Goal: Task Accomplishment & Management: Complete application form

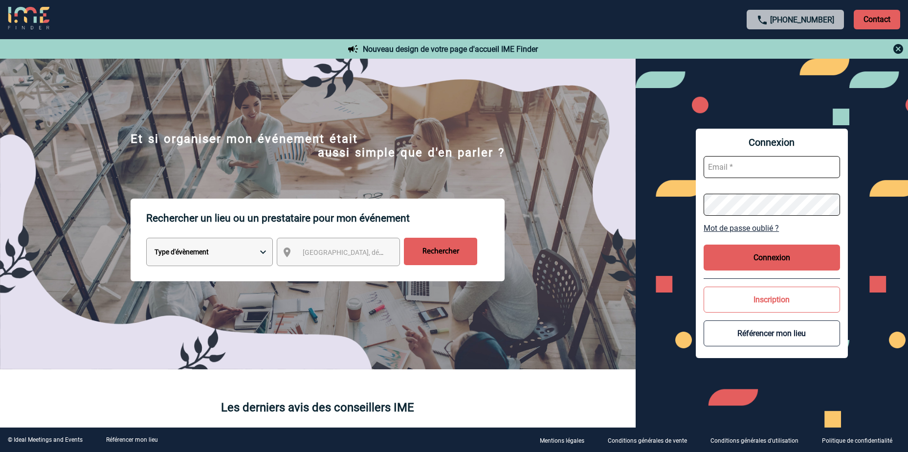
click at [749, 168] on input "text" at bounding box center [772, 167] width 136 height 22
type input "sandra.marin@sanofi.com"
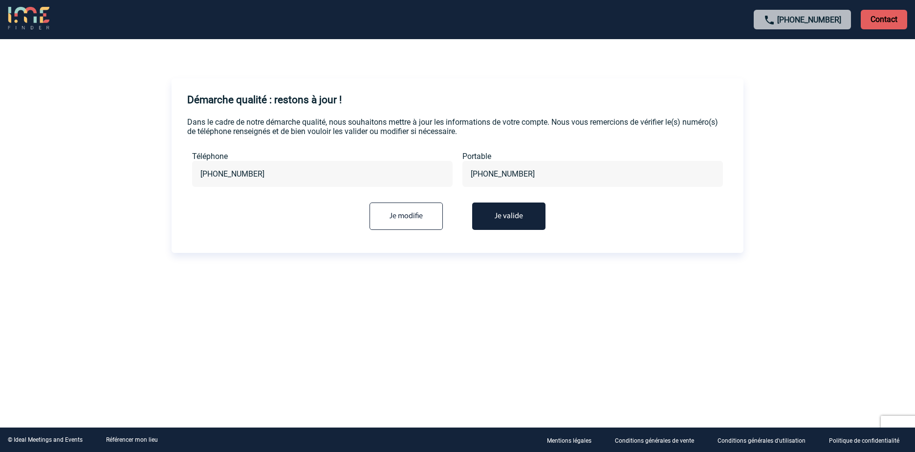
click at [499, 209] on button "Je valide" at bounding box center [508, 215] width 73 height 27
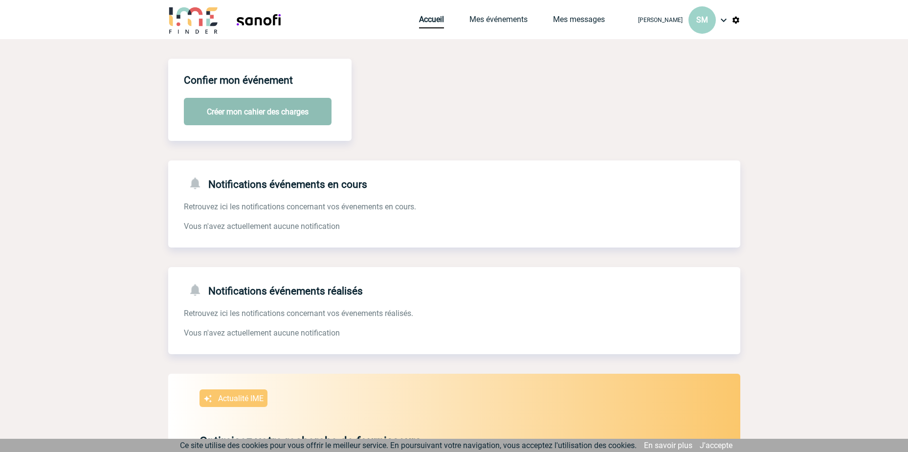
click at [290, 118] on button "Créer mon cahier des charges" at bounding box center [258, 111] width 148 height 27
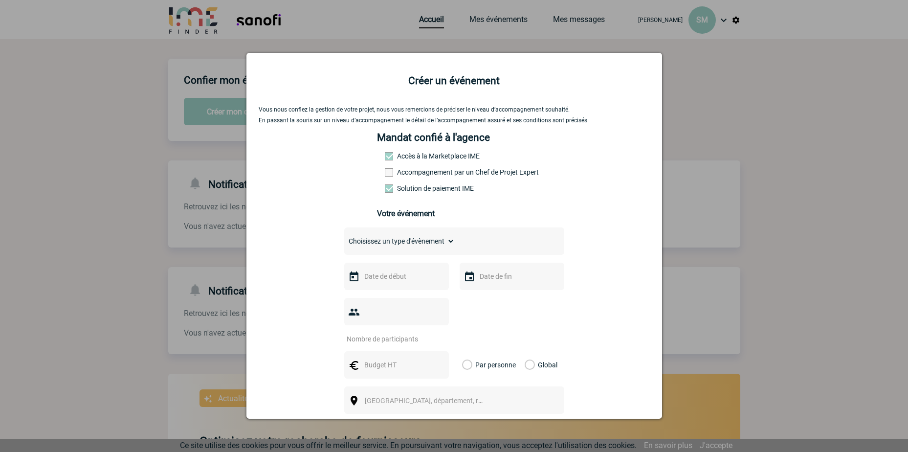
click at [449, 246] on select "Choisissez un type d'évènement Séminaire avec nuitée Séminaire sans nuitée Repa…" at bounding box center [399, 241] width 111 height 14
select select "9"
click at [344, 237] on select "Choisissez un type d'évènement Séminaire avec nuitée Séminaire sans nuitée Repa…" at bounding box center [399, 241] width 111 height 14
click at [399, 278] on input "text" at bounding box center [395, 276] width 67 height 13
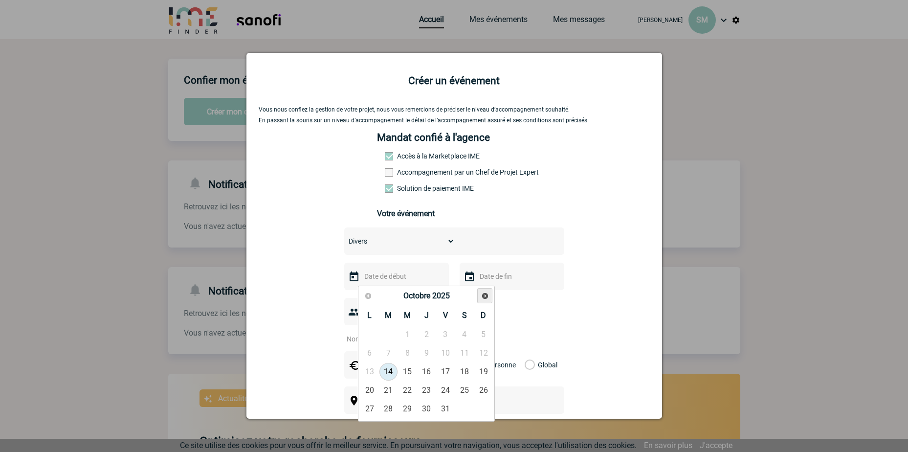
click at [484, 294] on span "Suivant" at bounding box center [485, 296] width 8 height 8
click at [442, 373] on link "16" at bounding box center [446, 372] width 18 height 18
type input "16-01-2026"
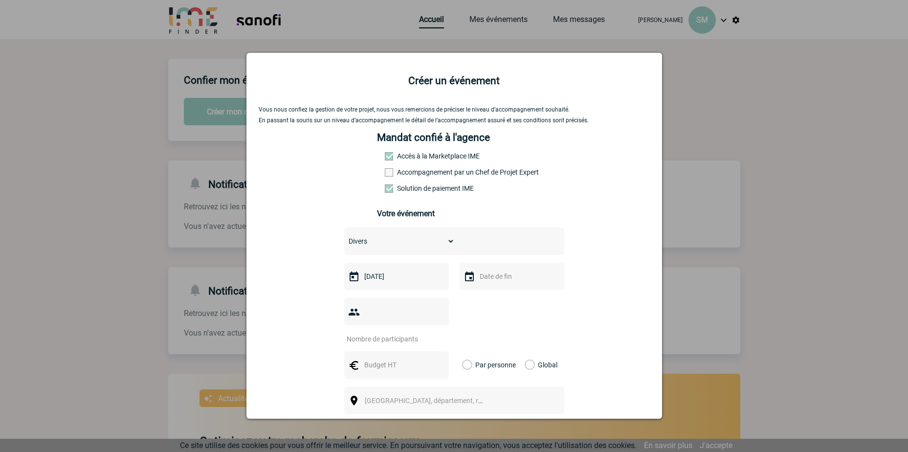
click at [502, 279] on input "text" at bounding box center [510, 276] width 67 height 13
click at [561, 368] on link "16" at bounding box center [561, 372] width 18 height 18
type input "16-01-2026"
click at [393, 333] on input "number" at bounding box center [390, 339] width 92 height 13
click at [433, 333] on input "1" at bounding box center [390, 339] width 92 height 13
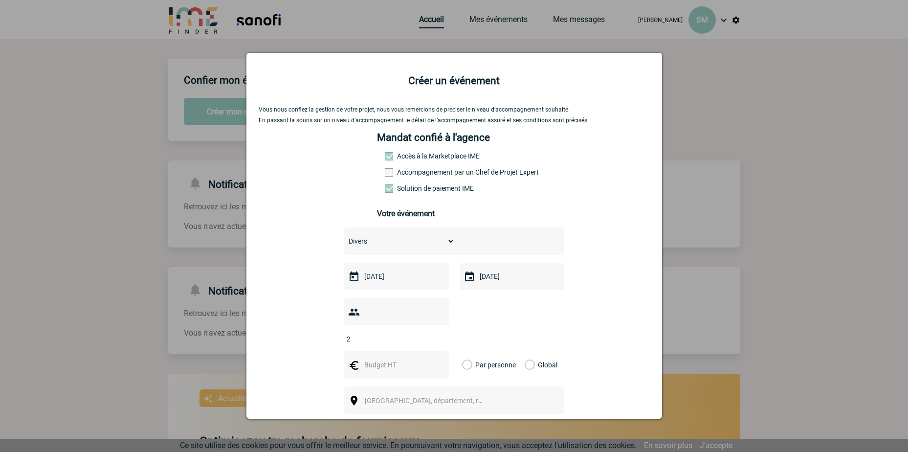
click at [433, 333] on input "2" at bounding box center [390, 339] width 92 height 13
drag, startPoint x: 386, startPoint y: 315, endPoint x: 358, endPoint y: 315, distance: 27.9
click at [358, 333] on input "2" at bounding box center [390, 339] width 92 height 13
type input "100"
click at [447, 331] on div "Choisissez un type d'évènement Séminaire avec nuitée Séminaire sans nuitée Repa…" at bounding box center [454, 364] width 220 height 274
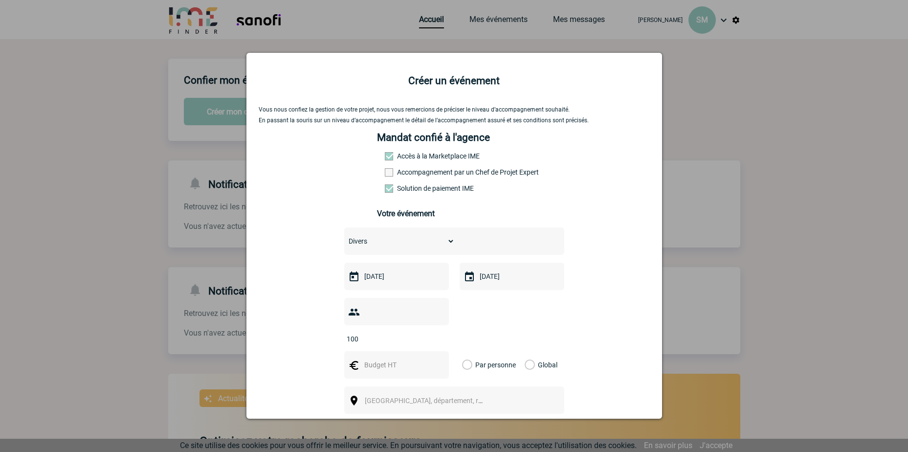
click at [527, 351] on label "Global" at bounding box center [528, 364] width 6 height 27
click at [0, 0] on input "Global" at bounding box center [0, 0] width 0 height 0
click at [396, 358] on input "text" at bounding box center [395, 364] width 67 height 13
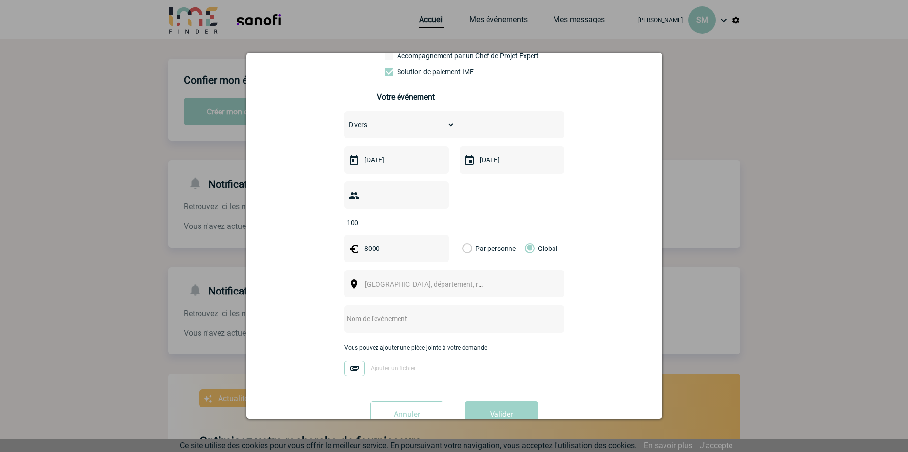
scroll to position [133, 0]
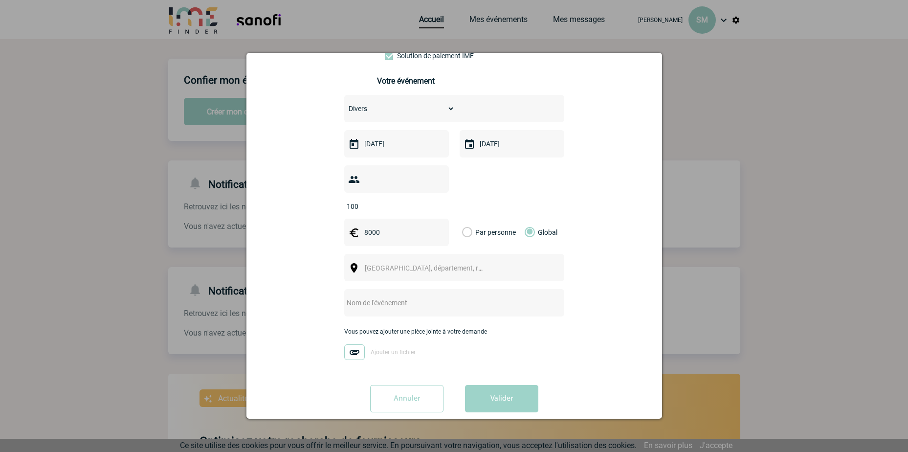
type input "8000"
click at [397, 264] on span "Ville, département, région..." at bounding box center [433, 268] width 136 height 8
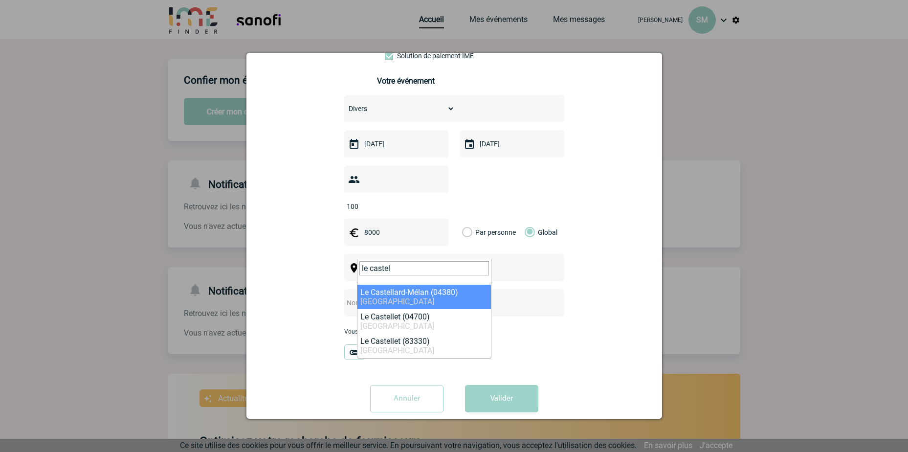
click at [408, 262] on input "le castel" at bounding box center [424, 268] width 130 height 14
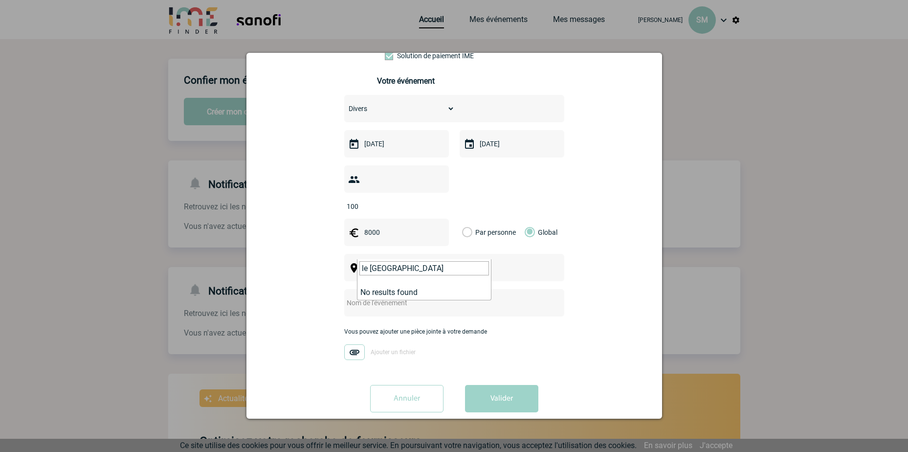
drag, startPoint x: 472, startPoint y: 268, endPoint x: 345, endPoint y: 261, distance: 126.9
click at [345, 261] on body "Sandra MARIN SM Accueil Mes événements 0" at bounding box center [454, 343] width 908 height 687
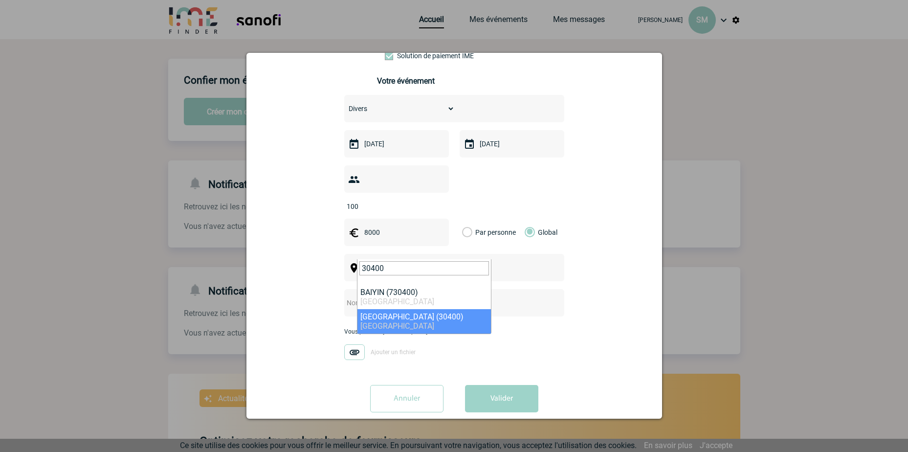
type input "30400"
select select "29124"
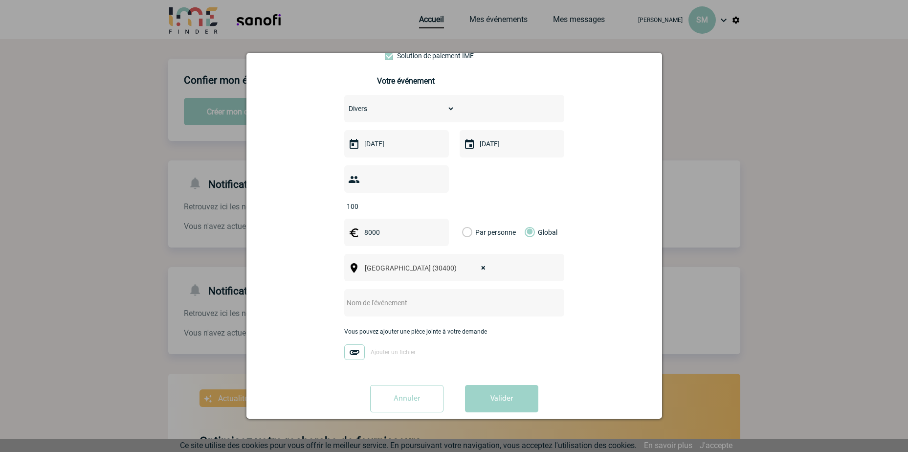
click at [366, 296] on input "text" at bounding box center [441, 302] width 194 height 13
type input "j"
type input "JOURNEE MSAT"
click at [498, 385] on button "Valider" at bounding box center [501, 398] width 73 height 27
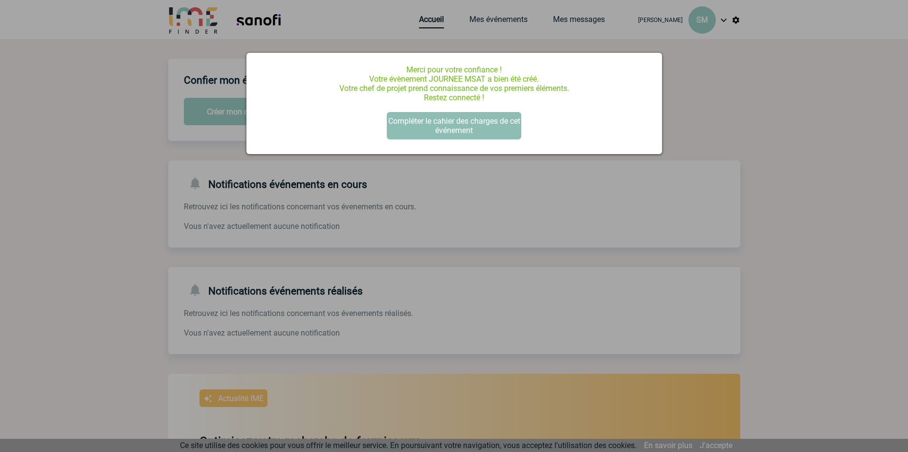
click at [454, 120] on button "Compléter le cahier des charges de cet événement" at bounding box center [454, 125] width 134 height 27
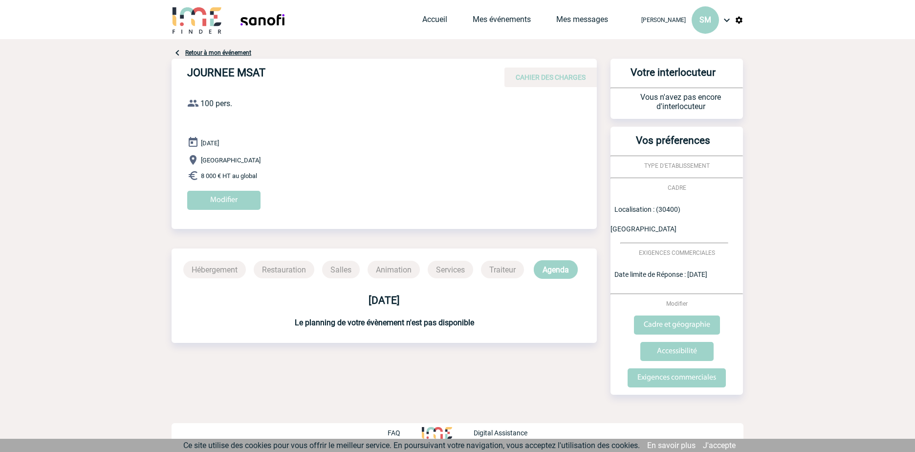
click at [297, 268] on p "Restauration" at bounding box center [284, 270] width 61 height 18
click at [560, 272] on p "Agenda" at bounding box center [556, 269] width 44 height 19
click at [685, 375] on input "Exigences commerciales" at bounding box center [677, 377] width 98 height 19
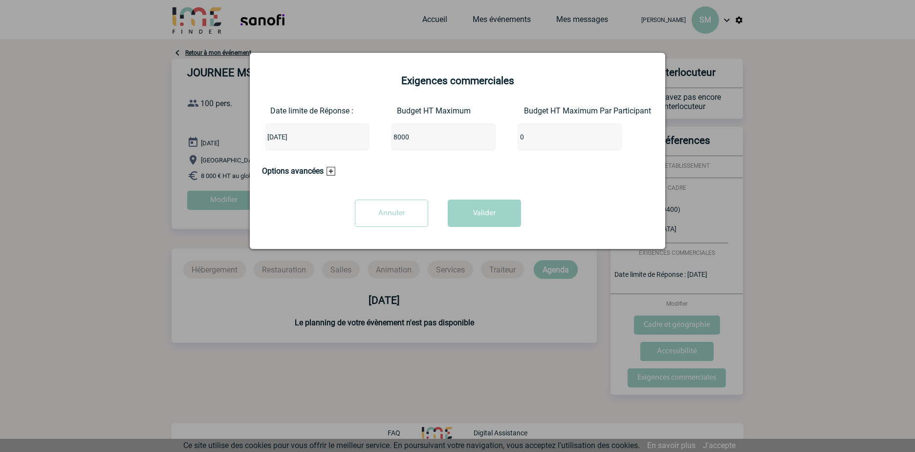
click at [334, 173] on h3 "Options avancées" at bounding box center [298, 170] width 73 height 9
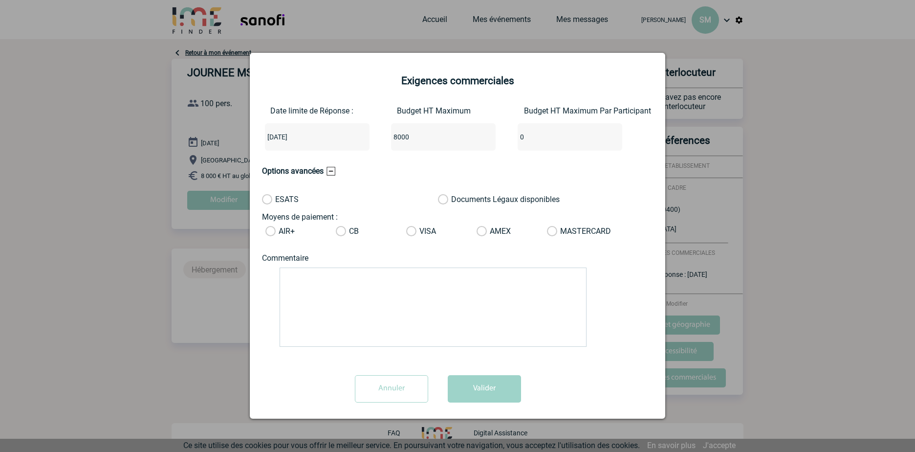
click at [387, 379] on input "Annuler" at bounding box center [391, 388] width 73 height 27
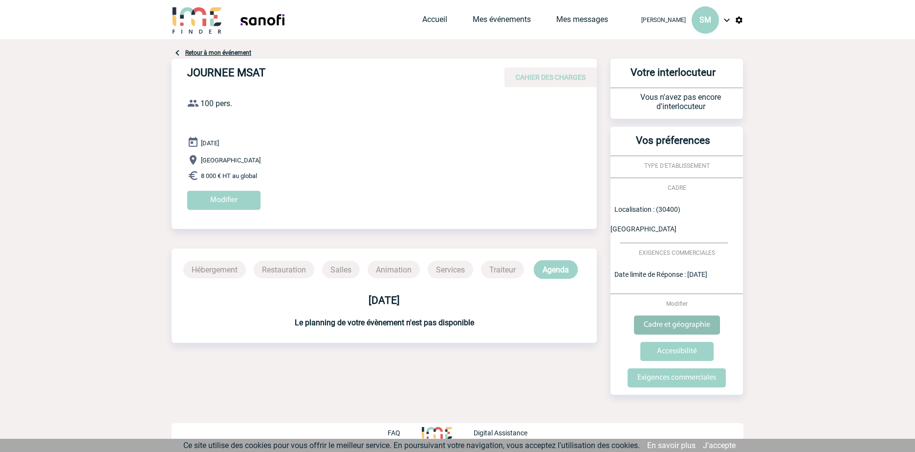
click at [677, 322] on input "Cadre et géographie" at bounding box center [677, 324] width 86 height 19
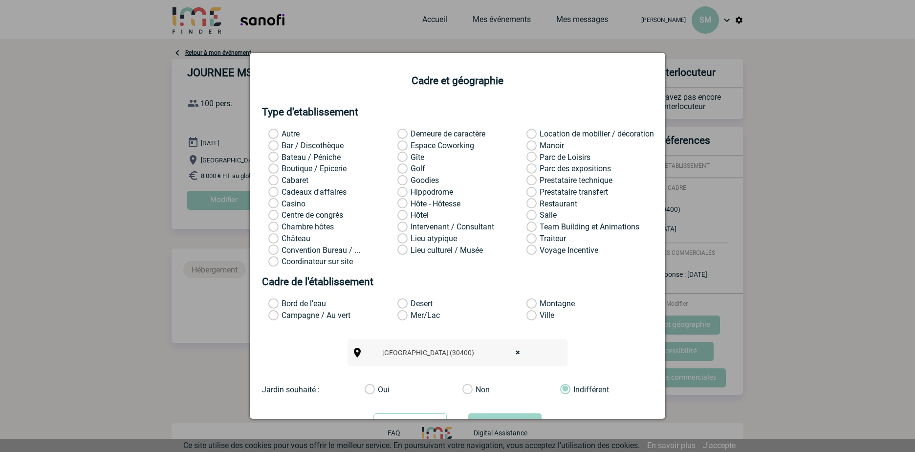
scroll to position [45, 0]
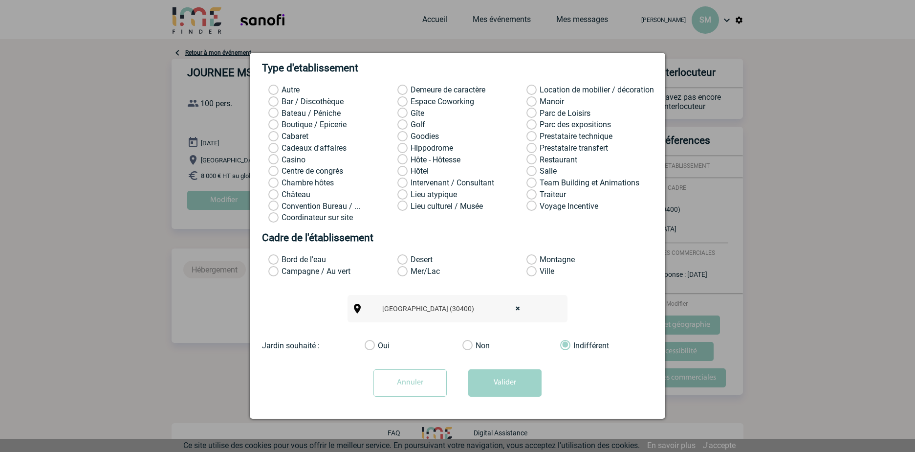
click at [413, 389] on input "Annuler" at bounding box center [410, 382] width 73 height 27
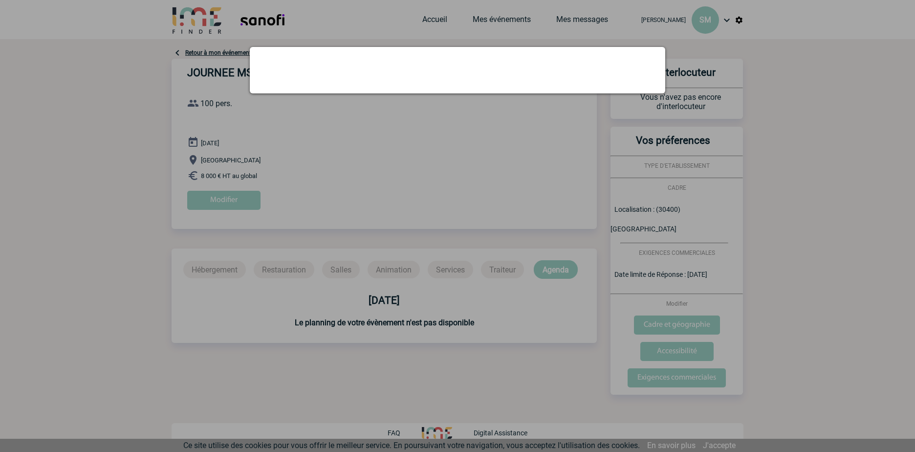
scroll to position [0, 0]
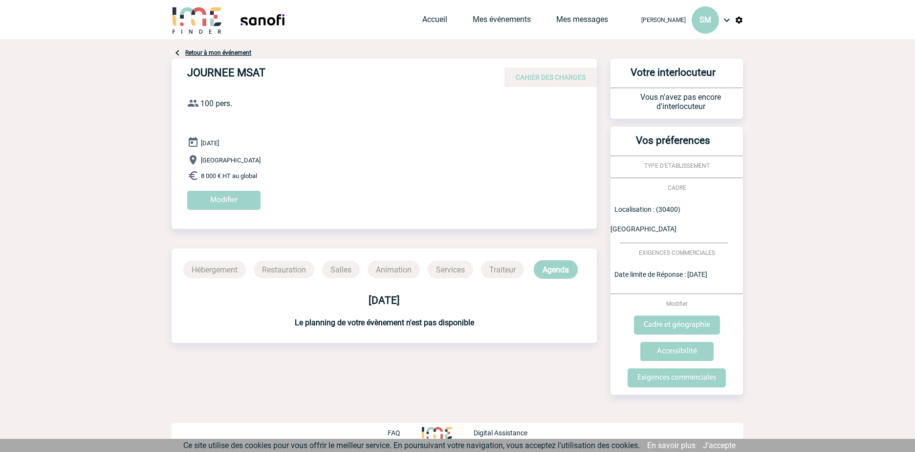
click at [344, 273] on p "Salles" at bounding box center [341, 270] width 38 height 18
click at [252, 200] on input "Modifier" at bounding box center [223, 200] width 73 height 19
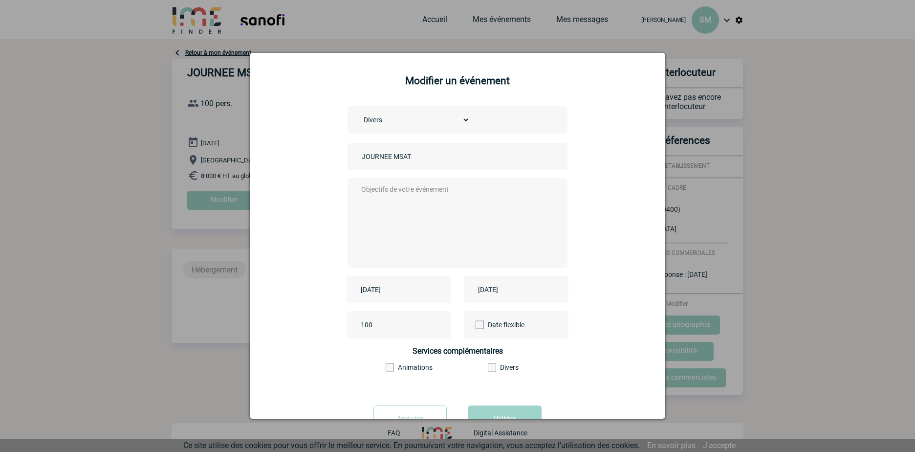
click at [384, 186] on textarea at bounding box center [455, 222] width 193 height 78
type textarea "p"
type textarea "P"
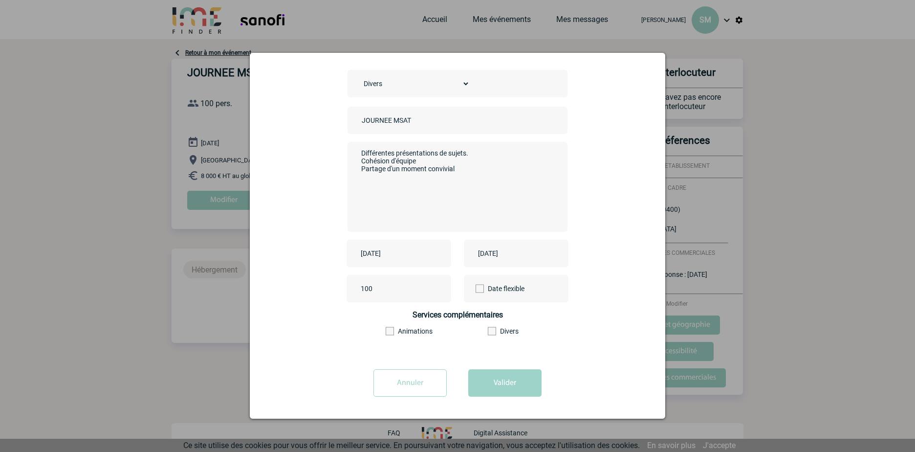
click at [467, 84] on select "Choisissez un type d'évènement Séminaire avec nuitée Séminaire sans nuitée Repa…" at bounding box center [414, 84] width 111 height 14
click at [456, 173] on textarea "Différentes présentations de sujets. Cohésion d'équipe Partage d'un moment conv…" at bounding box center [455, 186] width 193 height 78
click at [463, 80] on select "Choisissez un type d'évènement Séminaire avec nuitée Séminaire sans nuitée Repa…" at bounding box center [414, 84] width 111 height 14
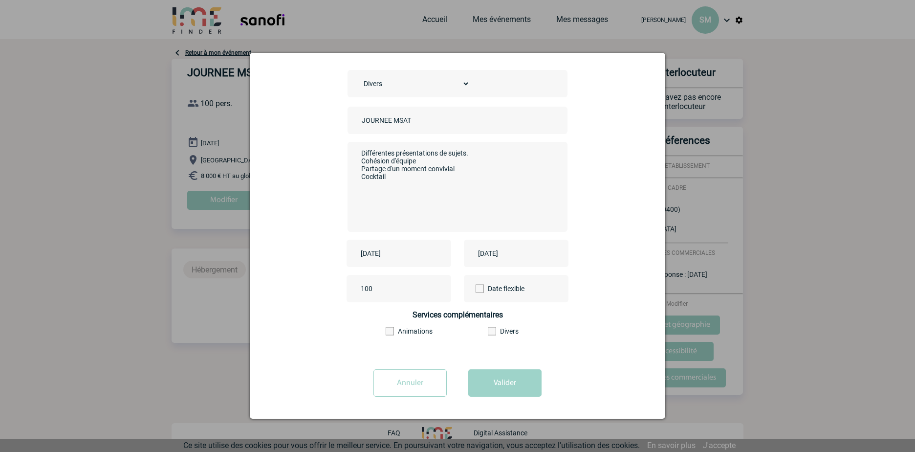
click at [398, 178] on textarea "Différentes présentations de sujets. Cohésion d'équipe Partage d'un moment conv…" at bounding box center [455, 186] width 193 height 78
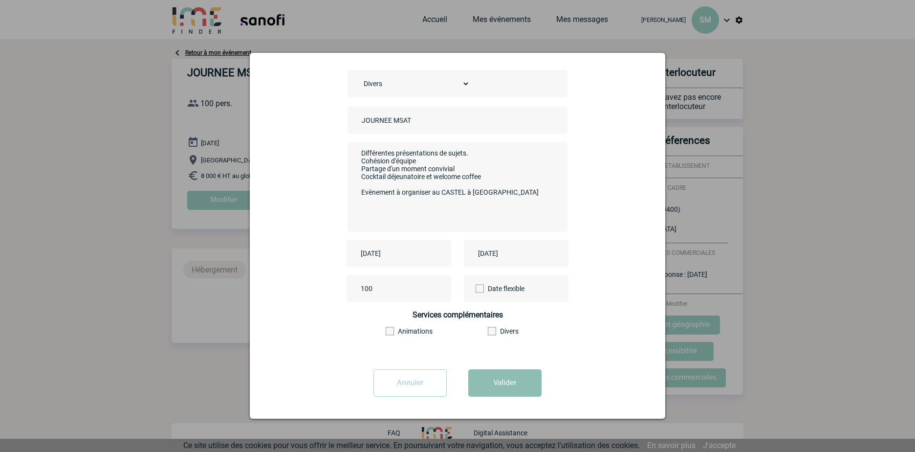
type textarea "Différentes présentations de sujets. Cohésion d'équipe Partage d'un moment conv…"
click at [517, 379] on button "Valider" at bounding box center [505, 382] width 73 height 27
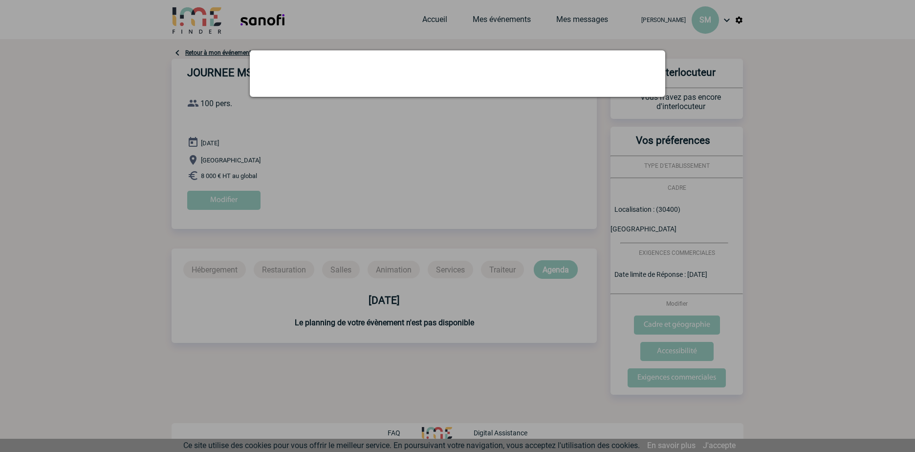
scroll to position [0, 0]
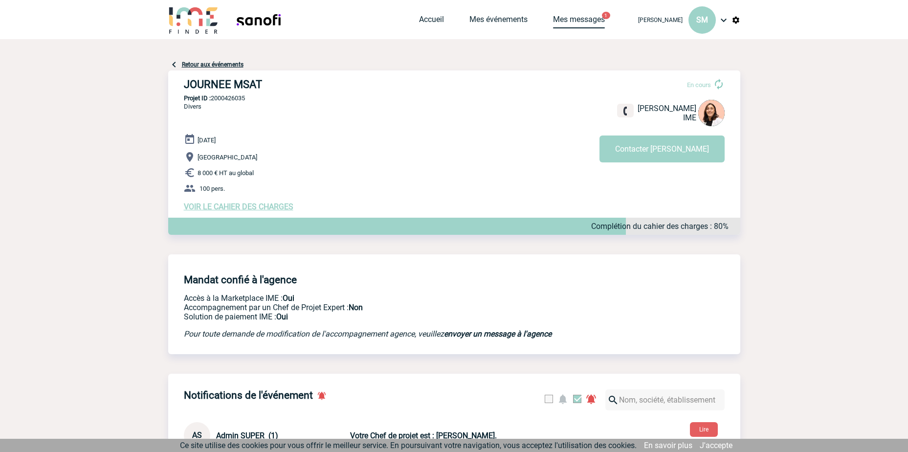
click at [583, 17] on link "Mes messages" at bounding box center [579, 22] width 52 height 14
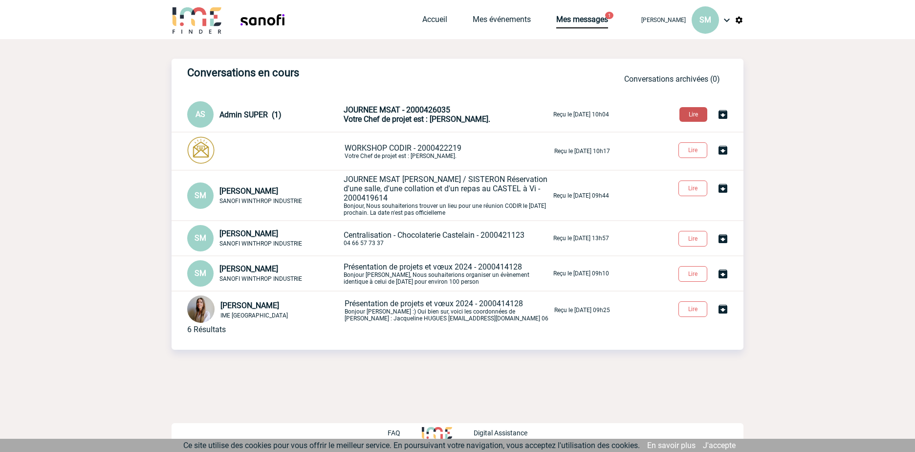
click at [697, 114] on button "Lire" at bounding box center [694, 114] width 28 height 15
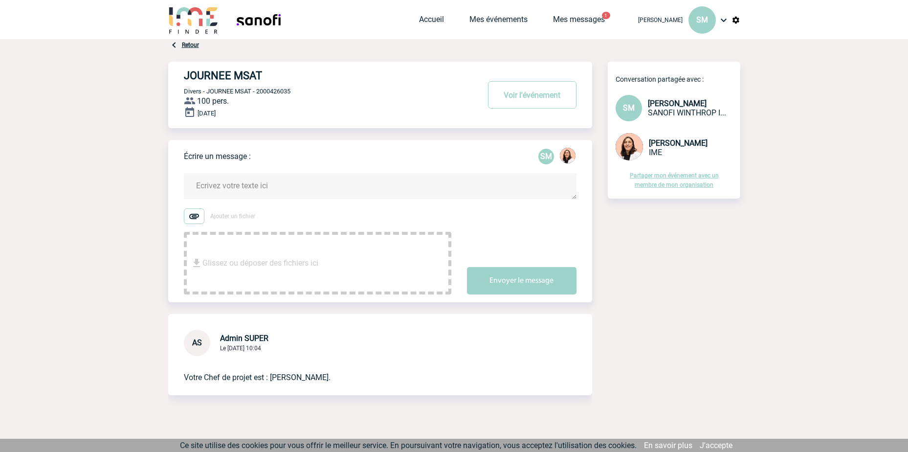
click at [280, 189] on textarea at bounding box center [380, 186] width 393 height 26
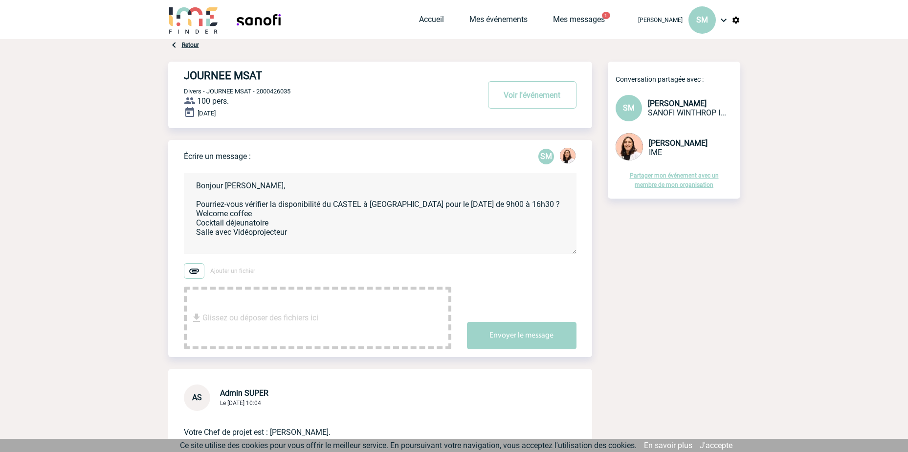
scroll to position [2, 0]
type textarea "Bonjour [PERSON_NAME], Pourriez-vous vérifier la disponibilité du CASTEL à [GEO…"
